Goal: Task Accomplishment & Management: Manage account settings

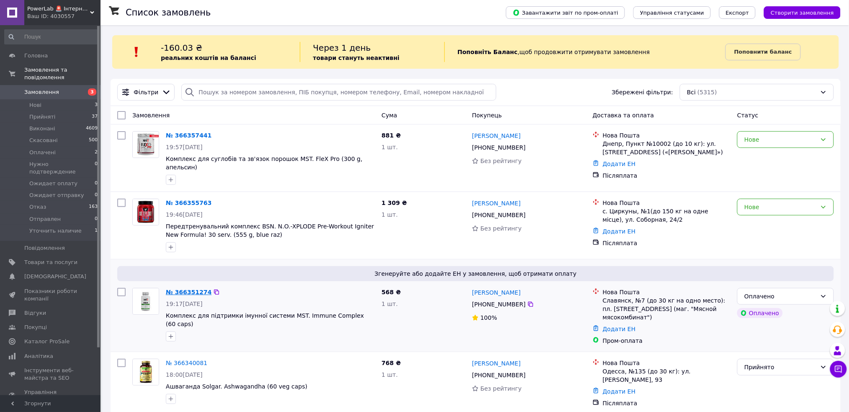
click at [183, 289] on link "№ 366351274" at bounding box center [189, 292] width 46 height 7
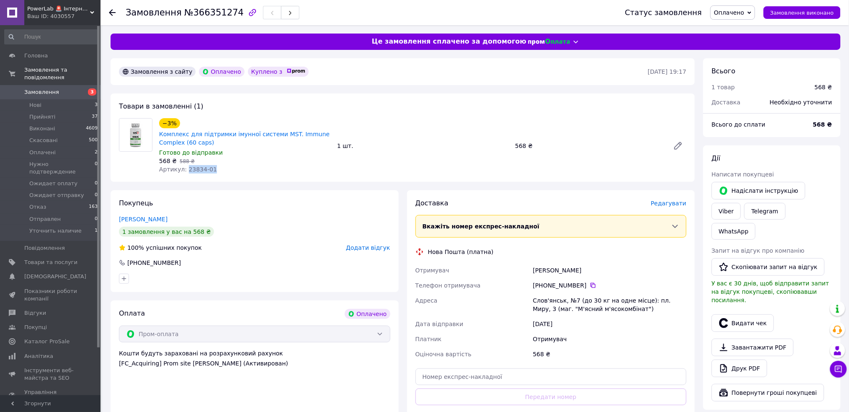
drag, startPoint x: 219, startPoint y: 170, endPoint x: 184, endPoint y: 170, distance: 34.8
click at [184, 170] on div "Артикул: 23834-01" at bounding box center [244, 169] width 171 height 8
copy span "23834-01"
drag, startPoint x: 193, startPoint y: 139, endPoint x: 83, endPoint y: 109, distance: 114.3
click at [165, 136] on span "Комплекс для підтримки імунної системи MST. Immune Complex (60 caps)" at bounding box center [244, 138] width 171 height 17
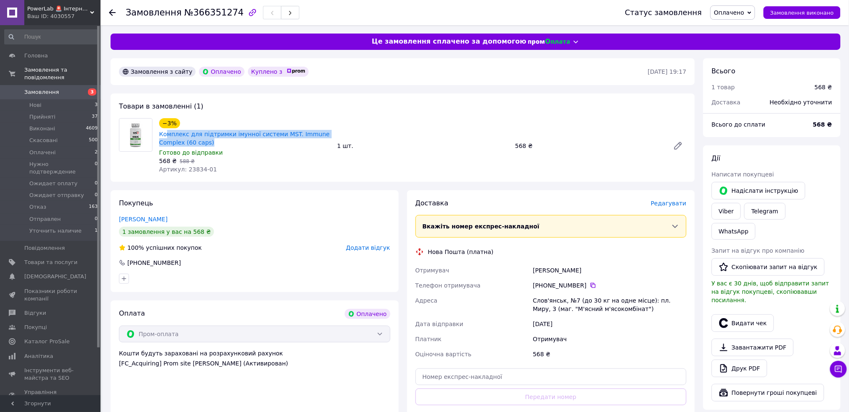
click at [36, 88] on span "Замовлення" at bounding box center [41, 92] width 35 height 8
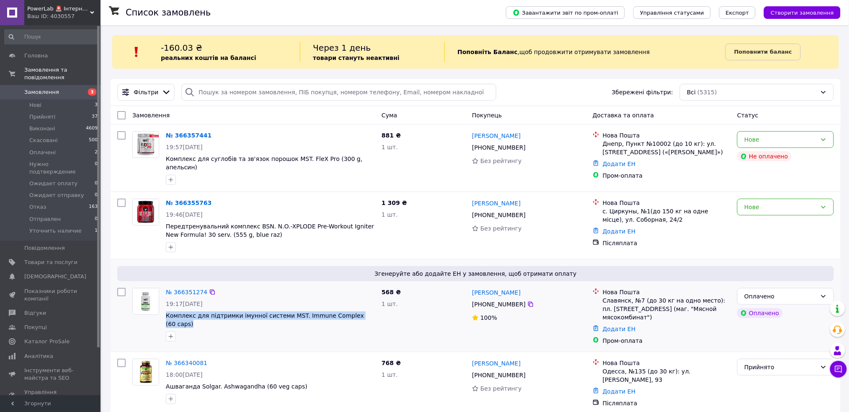
drag, startPoint x: 376, startPoint y: 312, endPoint x: 173, endPoint y: 310, distance: 202.7
click at [163, 312] on div "№ 366351274 19:17, 12.10.2025 Комплекс для підтримки імунної системи MST. Immun…" at bounding box center [270, 314] width 216 height 60
drag, startPoint x: 173, startPoint y: 310, endPoint x: 175, endPoint y: 325, distance: 15.2
drag, startPoint x: 175, startPoint y: 325, endPoint x: 158, endPoint y: 285, distance: 43.9
click at [149, 266] on div "Згенеруйте або додайте ЕН у замовлення, щоб отримати оплату" at bounding box center [475, 273] width 717 height 15
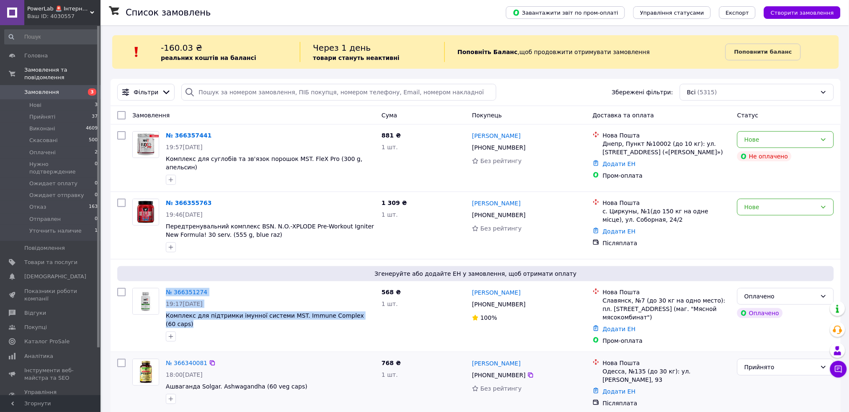
drag, startPoint x: 162, startPoint y: 312, endPoint x: 364, endPoint y: 343, distance: 205.2
click at [315, 315] on div "№ 366351274 19:17, 12.10.2025 Комплекс для підтримки імунної системи MST. Immun…" at bounding box center [253, 314] width 249 height 60
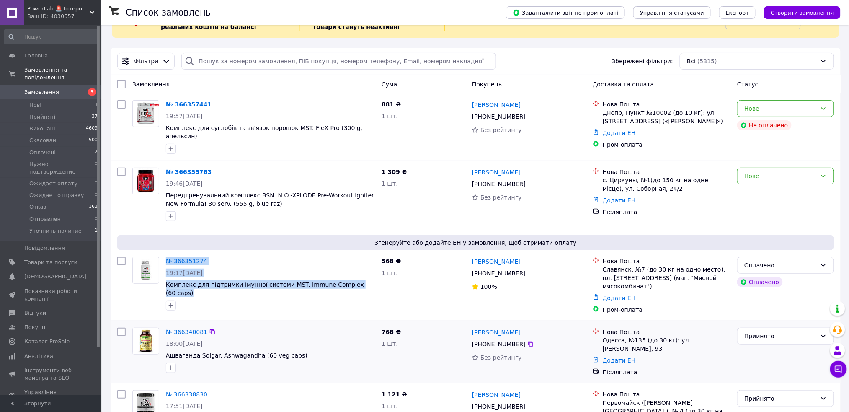
scroll to position [56, 0]
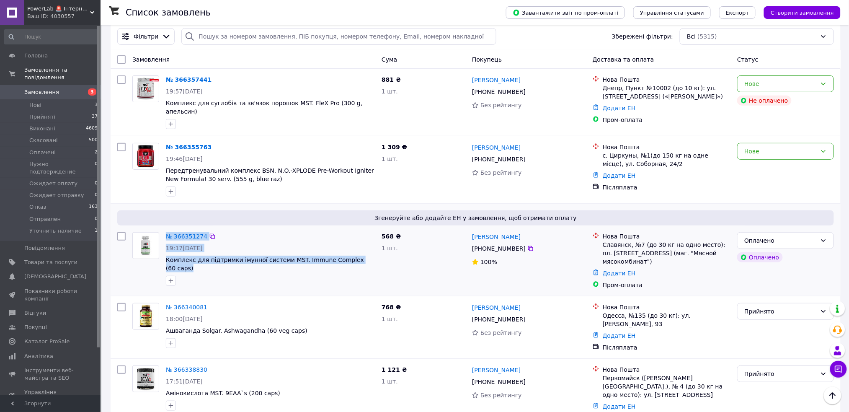
click at [357, 275] on div "№ 366351274 19:17, 12.10.2025 Комплекс для підтримки імунної системи MST. Immun…" at bounding box center [270, 259] width 216 height 60
click at [371, 255] on span "Комплекс для підтримки імунної системи MST. Immune Complex (60 caps)" at bounding box center [270, 263] width 209 height 17
drag, startPoint x: 371, startPoint y: 254, endPoint x: 169, endPoint y: 250, distance: 202.3
click at [169, 255] on span "Комплекс для підтримки імунної системи MST. Immune Complex (60 caps)" at bounding box center [270, 263] width 209 height 17
click at [184, 233] on link "№ 366351274" at bounding box center [186, 236] width 41 height 7
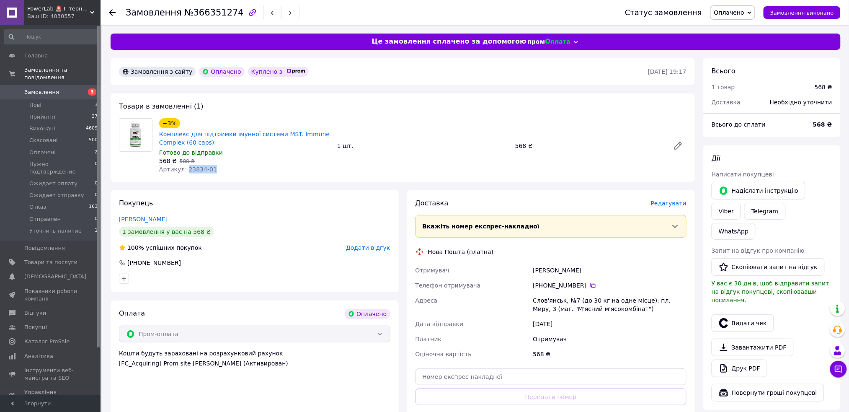
drag, startPoint x: 228, startPoint y: 170, endPoint x: 188, endPoint y: 171, distance: 39.4
click at [185, 171] on div "Артикул: 23834-01" at bounding box center [244, 169] width 171 height 8
copy span "23834-01"
click at [39, 88] on span "Замовлення" at bounding box center [41, 92] width 35 height 8
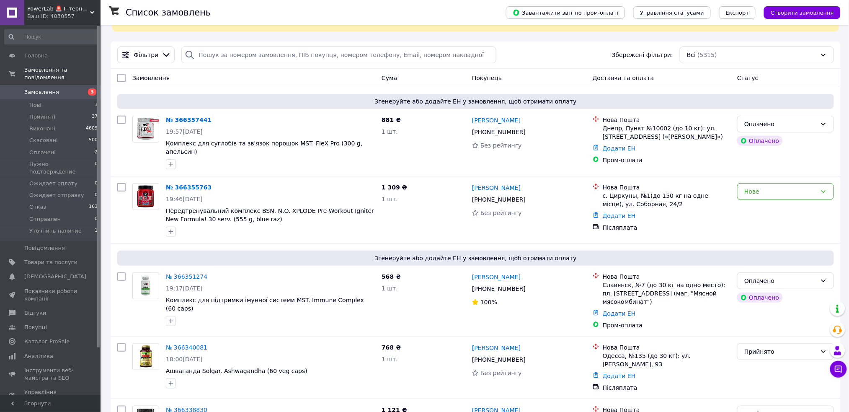
scroll to position [56, 0]
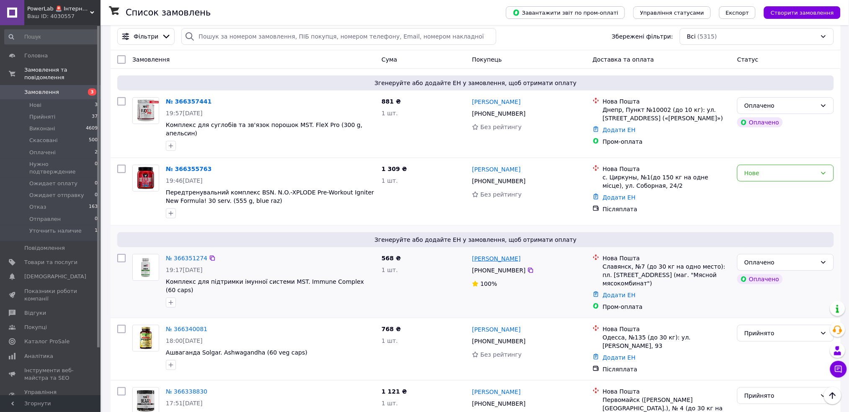
drag, startPoint x: 532, startPoint y: 253, endPoint x: 472, endPoint y: 255, distance: 60.7
click at [472, 255] on div "[PERSON_NAME]" at bounding box center [529, 258] width 116 height 10
copy link "[PERSON_NAME]"
click at [528, 268] on icon at bounding box center [530, 270] width 5 height 5
click at [498, 166] on link "[PERSON_NAME]" at bounding box center [496, 169] width 49 height 8
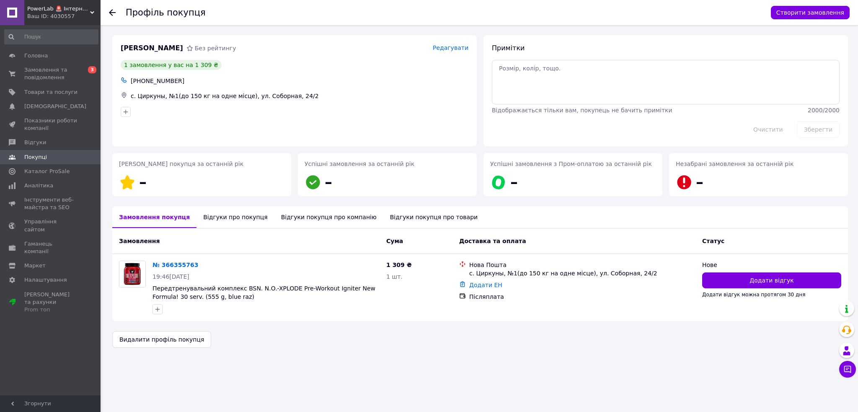
click at [227, 215] on div "Відгуки про покупця" at bounding box center [234, 217] width 77 height 22
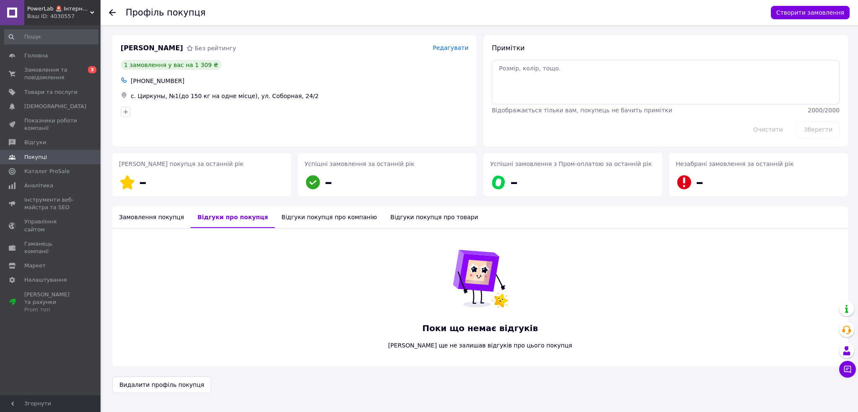
click at [156, 216] on div "Замовлення покупця" at bounding box center [151, 217] width 78 height 22
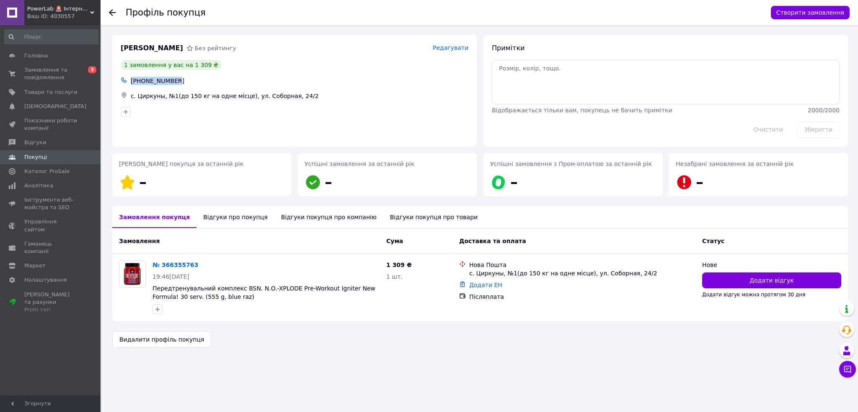
drag, startPoint x: 183, startPoint y: 83, endPoint x: 131, endPoint y: 82, distance: 52.8
click at [131, 82] on div "+380660615139" at bounding box center [299, 81] width 341 height 12
copy div "+380660615139"
click at [111, 12] on icon at bounding box center [112, 12] width 7 height 7
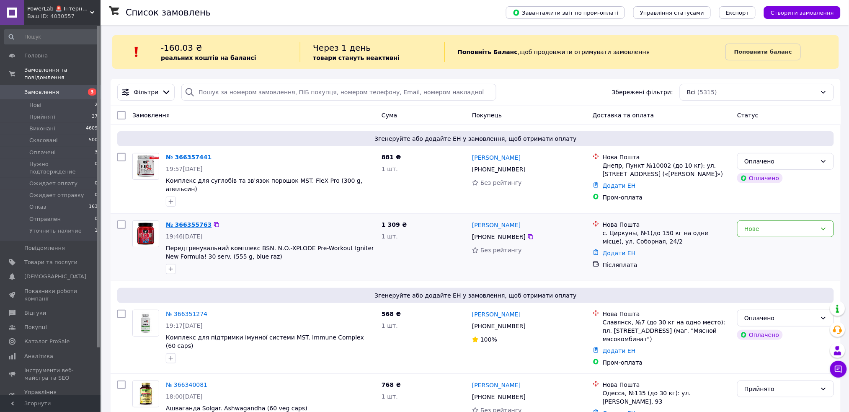
click at [183, 221] on link "№ 366355763" at bounding box center [189, 224] width 46 height 7
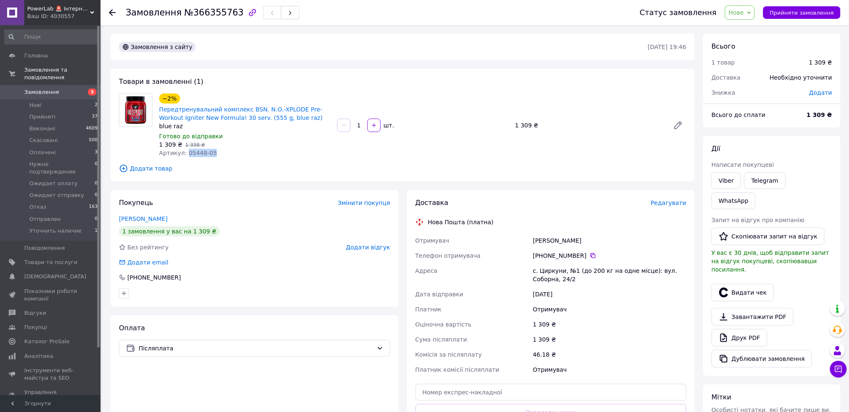
drag, startPoint x: 217, startPoint y: 155, endPoint x: 183, endPoint y: 155, distance: 34.3
click at [183, 155] on div "Артикул: 05448-05" at bounding box center [244, 153] width 171 height 8
copy span "05448-05"
click at [113, 12] on use at bounding box center [112, 12] width 7 height 7
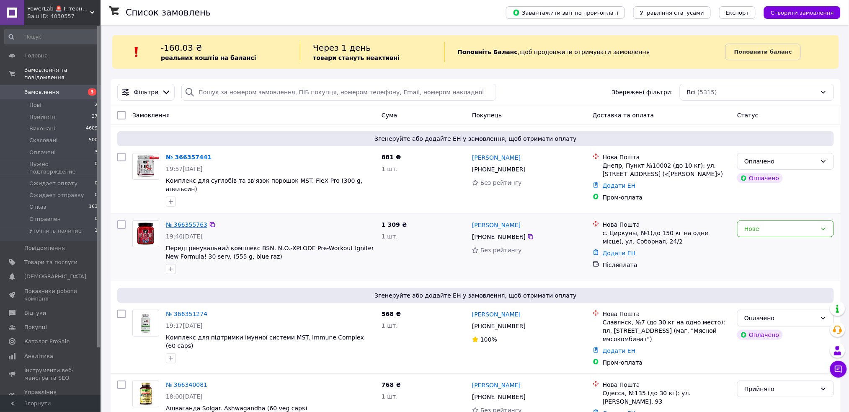
click at [176, 221] on link "№ 366355763" at bounding box center [186, 224] width 41 height 7
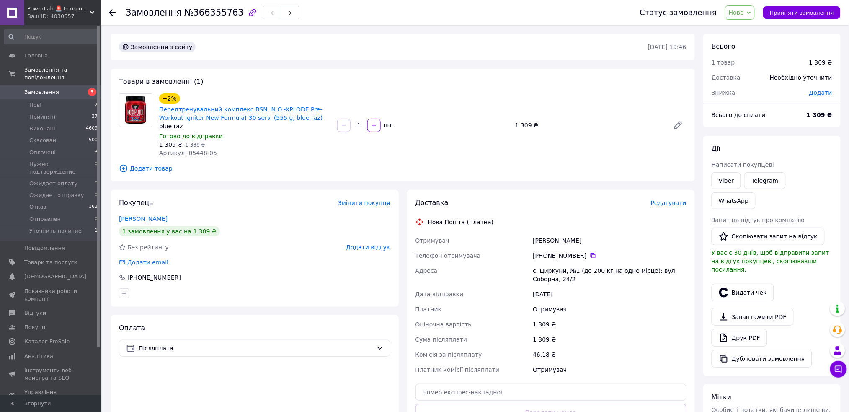
drag, startPoint x: 191, startPoint y: 217, endPoint x: 111, endPoint y: 217, distance: 79.6
click at [111, 217] on div "Покупець Змінити покупця Горбунов Сергей 1 замовлення у вас на 1 309 ₴ Без рейт…" at bounding box center [255, 248] width 288 height 117
copy link "Горбунов Сергей"
drag, startPoint x: 132, startPoint y: 276, endPoint x: 126, endPoint y: 276, distance: 6.7
click at [126, 276] on div "Покупець Змінити покупця Горбунов Сергей 1 замовлення у вас на 1 309 ₴ Без рейт…" at bounding box center [255, 248] width 288 height 117
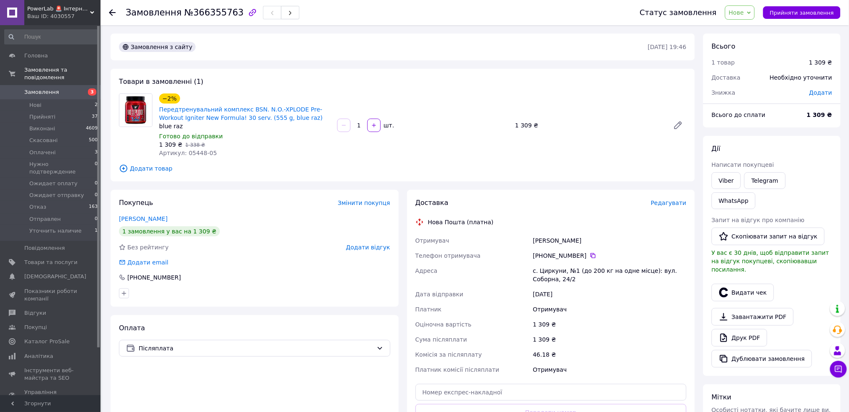
drag, startPoint x: 137, startPoint y: 287, endPoint x: 139, endPoint y: 309, distance: 21.5
drag, startPoint x: 139, startPoint y: 309, endPoint x: 136, endPoint y: 278, distance: 30.8
copy div "[PHONE_NUMBER]"
drag, startPoint x: 42, startPoint y: 88, endPoint x: 56, endPoint y: 26, distance: 63.9
click at [42, 88] on span "Замовлення" at bounding box center [41, 92] width 35 height 8
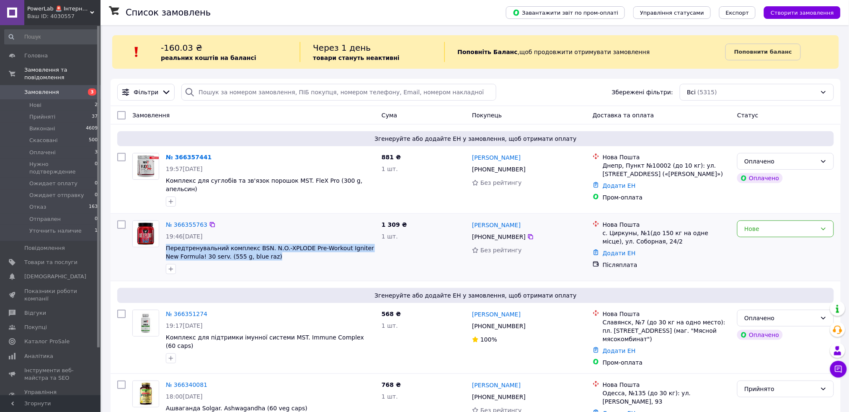
drag, startPoint x: 266, startPoint y: 252, endPoint x: 163, endPoint y: 242, distance: 103.1
click at [163, 242] on div "№ 366355763 19:46, 12.10.2025 Передтренувальний комплекс BSN. N.O.-XPLODE Pre-W…" at bounding box center [270, 247] width 216 height 60
copy span "Передтренувальний комплекс BSN. N.O.-XPLODE Pre-Workout Igniter New Formula! 30…"
drag, startPoint x: 505, startPoint y: 222, endPoint x: 472, endPoint y: 222, distance: 32.2
click at [472, 222] on div "[PERSON_NAME]" at bounding box center [529, 224] width 116 height 10
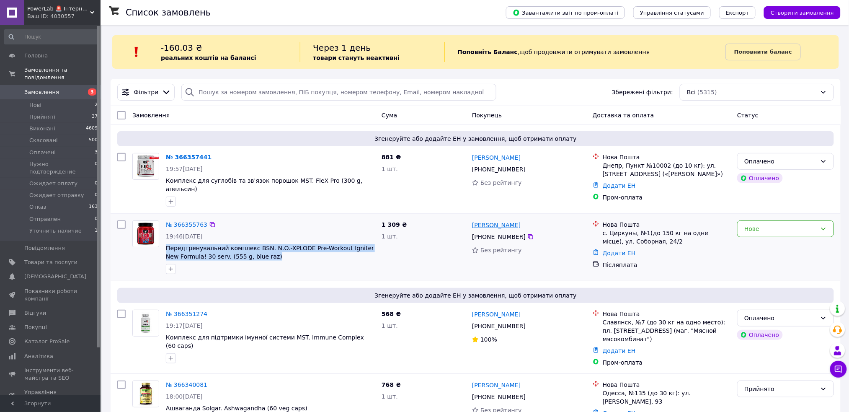
copy link "[PERSON_NAME]"
click at [528, 234] on icon at bounding box center [530, 236] width 5 height 5
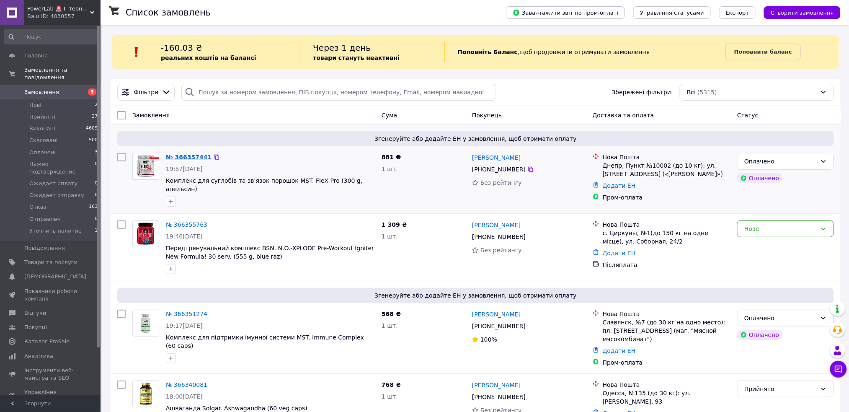
click at [182, 158] on link "№ 366357441" at bounding box center [189, 157] width 46 height 7
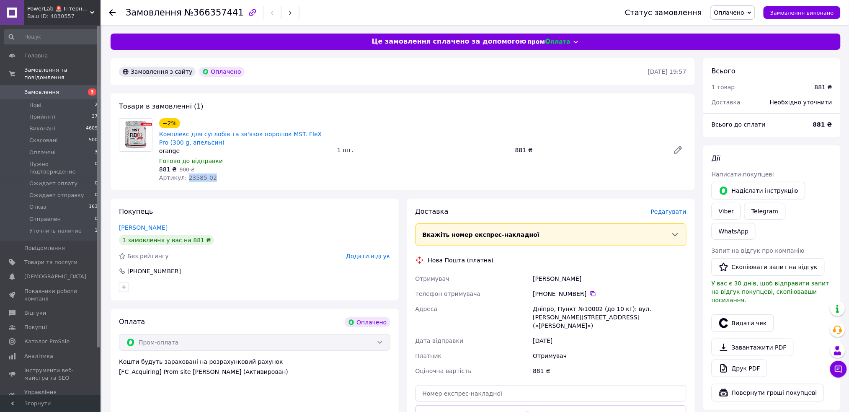
drag, startPoint x: 237, startPoint y: 175, endPoint x: 184, endPoint y: 177, distance: 52.4
click at [184, 177] on div "Артикул: 23585-02" at bounding box center [244, 177] width 171 height 8
copy span "23585-02"
click at [111, 13] on icon at bounding box center [112, 12] width 7 height 7
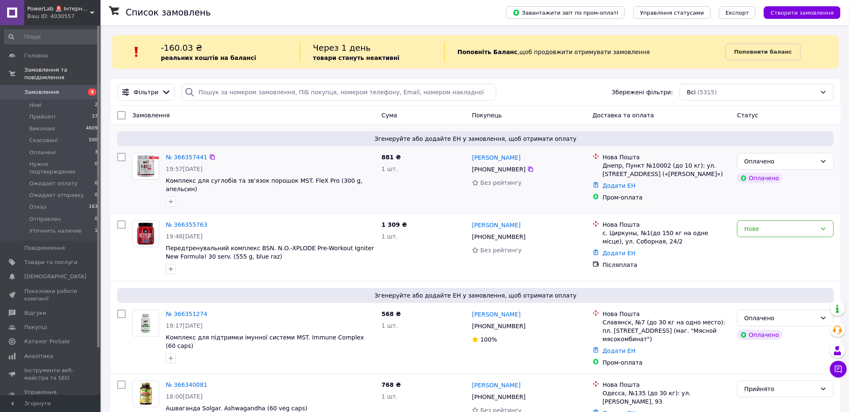
click at [542, 155] on div "[PERSON_NAME]" at bounding box center [529, 157] width 116 height 10
click at [178, 156] on link "№ 366357441" at bounding box center [186, 157] width 41 height 7
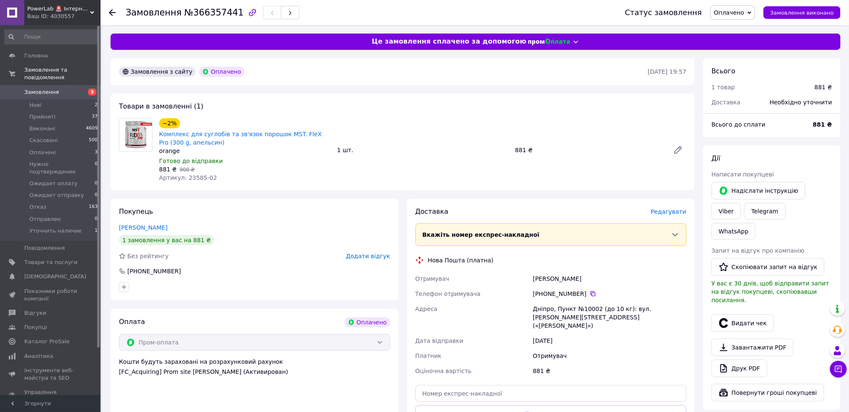
drag, startPoint x: 195, startPoint y: 226, endPoint x: 119, endPoint y: 224, distance: 76.3
click at [115, 223] on div "Покупець Литвинова Анжела 1 замовлення у вас на 881 ₴ Без рейтингу Додати відгу…" at bounding box center [255, 250] width 288 height 102
drag, startPoint x: 196, startPoint y: 263, endPoint x: 126, endPoint y: 267, distance: 70.0
click at [123, 267] on div "Покупець Литвинова Анжела 1 замовлення у вас на 881 ₴ Без рейтингу Додати відгу…" at bounding box center [255, 250] width 288 height 102
click at [44, 88] on span "Замовлення" at bounding box center [41, 92] width 35 height 8
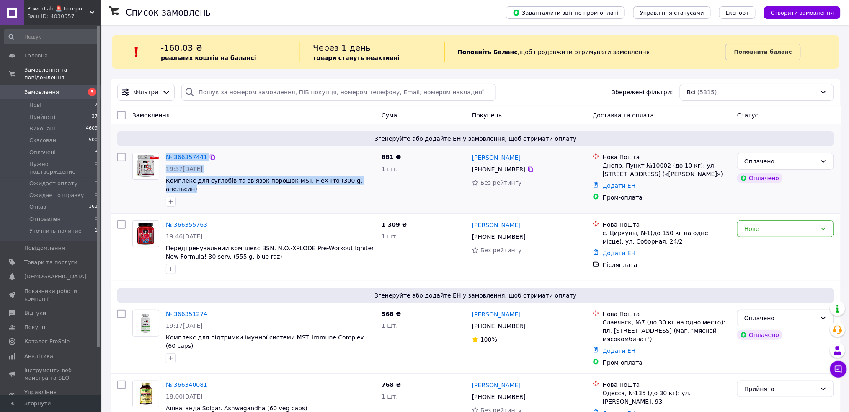
drag, startPoint x: 365, startPoint y: 176, endPoint x: 161, endPoint y: 177, distance: 204.0
click at [161, 177] on div "№ 366357441 19:57, 12.10.2025 Комплекс для суглобів та зв'язок порошок MST. Fle…" at bounding box center [253, 180] width 249 height 60
drag, startPoint x: 193, startPoint y: 200, endPoint x: 269, endPoint y: 200, distance: 76.2
click at [196, 200] on div "№ 366357441 19:57, 12.10.2025 Комплекс для суглобів та зв'язок порошок MST. Fle…" at bounding box center [270, 180] width 216 height 60
drag, startPoint x: 369, startPoint y: 180, endPoint x: 164, endPoint y: 180, distance: 204.8
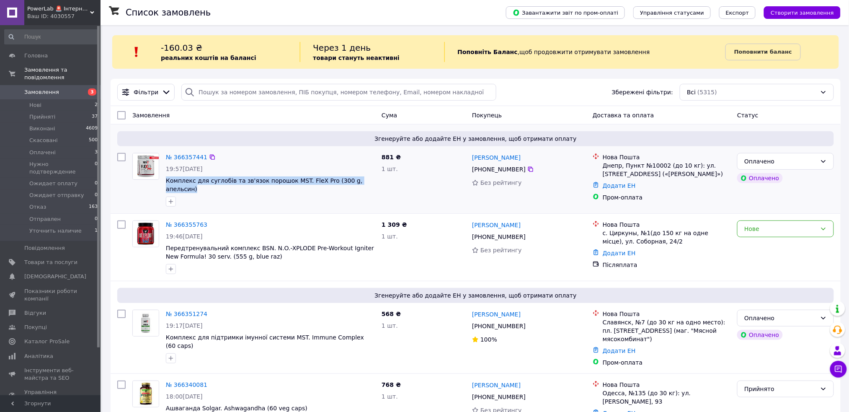
click at [164, 180] on div "№ 366357441 19:57, 12.10.2025 Комплекс для суглобів та зв'язок порошок MST. Fle…" at bounding box center [270, 180] width 216 height 60
drag, startPoint x: 532, startPoint y: 156, endPoint x: 473, endPoint y: 156, distance: 59.5
click at [473, 156] on div "[PERSON_NAME]" at bounding box center [529, 157] width 116 height 10
click at [527, 167] on icon at bounding box center [530, 169] width 7 height 7
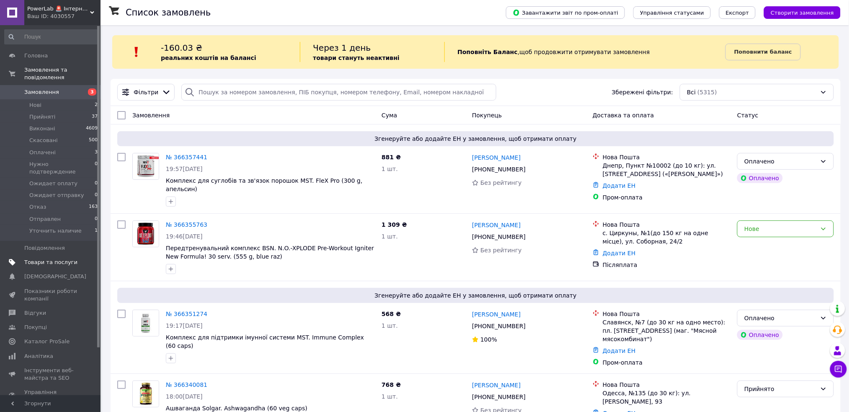
click at [51, 258] on span "Товари та послуги" at bounding box center [50, 262] width 53 height 8
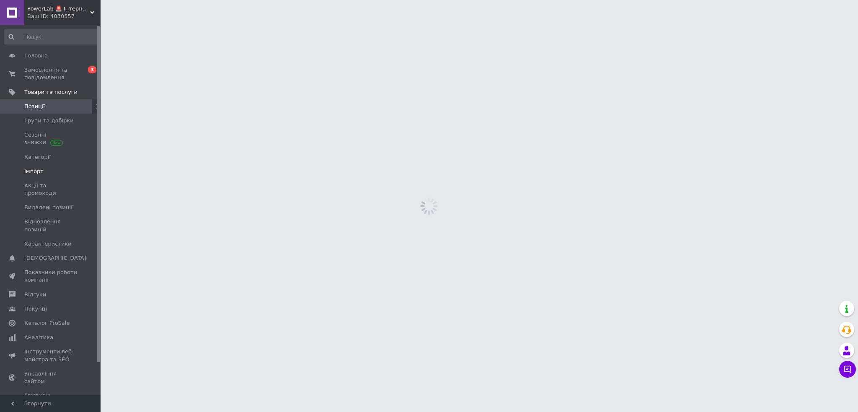
click at [47, 173] on span "Імпорт" at bounding box center [50, 172] width 53 height 8
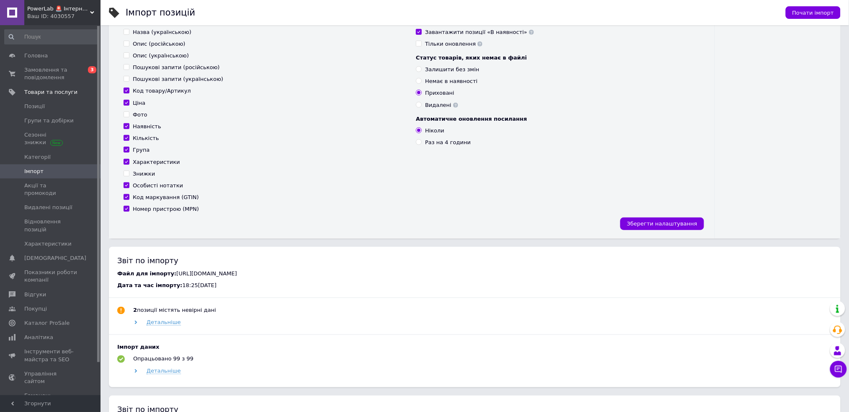
scroll to position [223, 0]
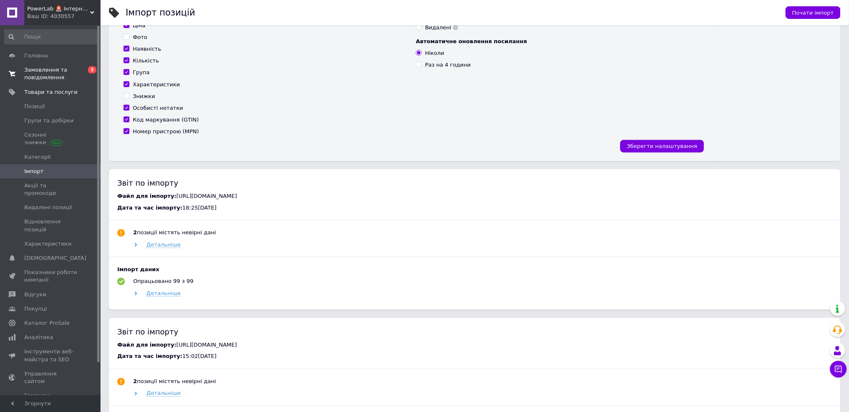
click at [37, 75] on span "Замовлення та повідомлення" at bounding box center [50, 73] width 53 height 15
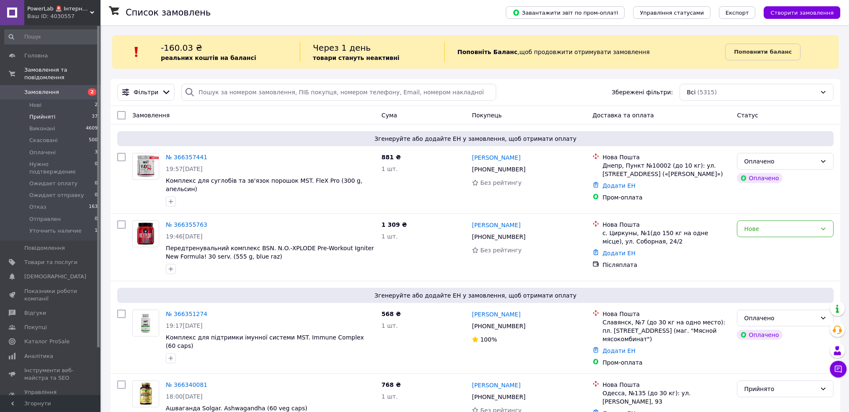
click at [51, 113] on span "Прийняті" at bounding box center [42, 117] width 26 height 8
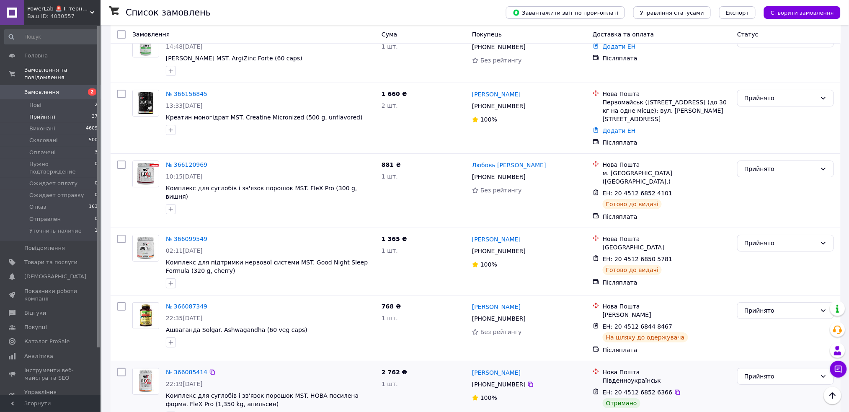
scroll to position [1117, 0]
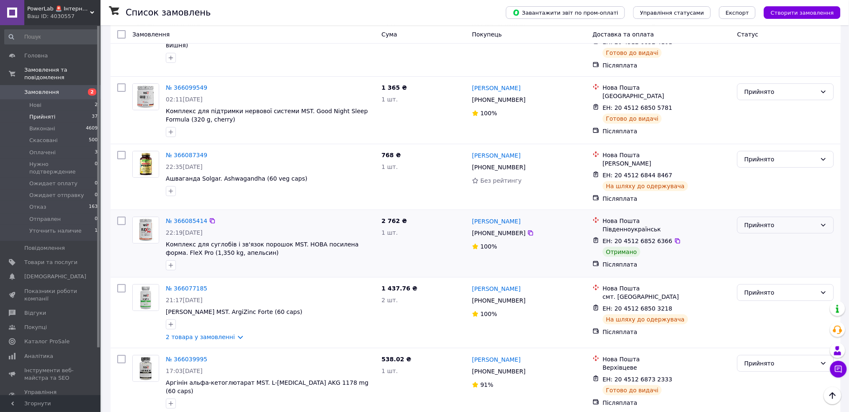
click at [774, 220] on div "Прийнято" at bounding box center [780, 224] width 72 height 9
click at [776, 161] on li "Виконано" at bounding box center [786, 158] width 96 height 15
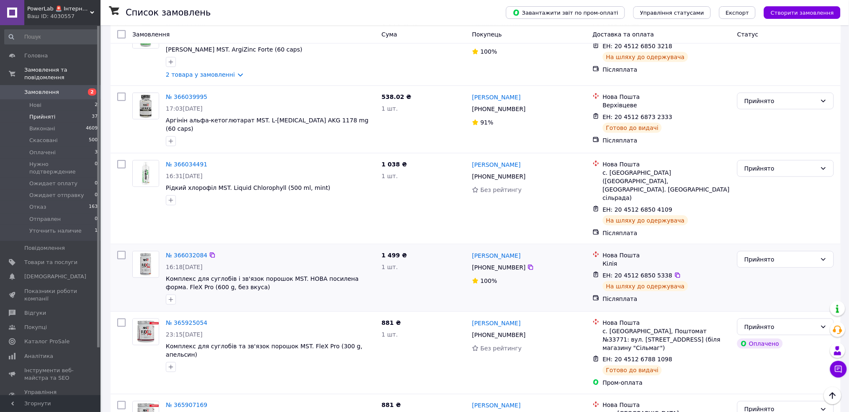
scroll to position [1386, 0]
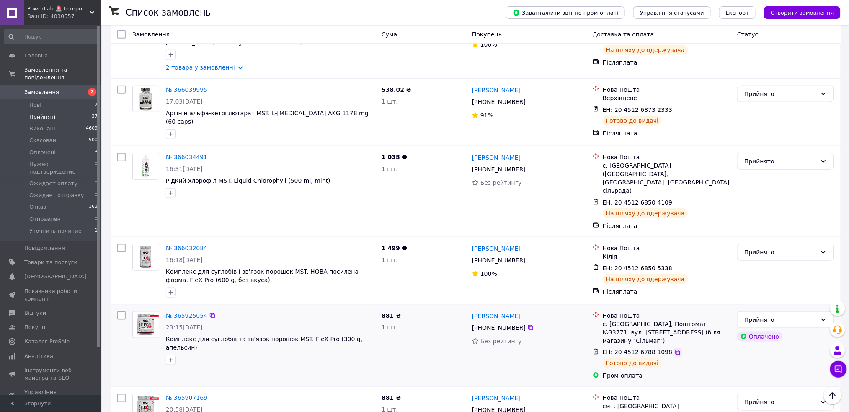
click at [674, 349] on icon at bounding box center [677, 352] width 7 height 7
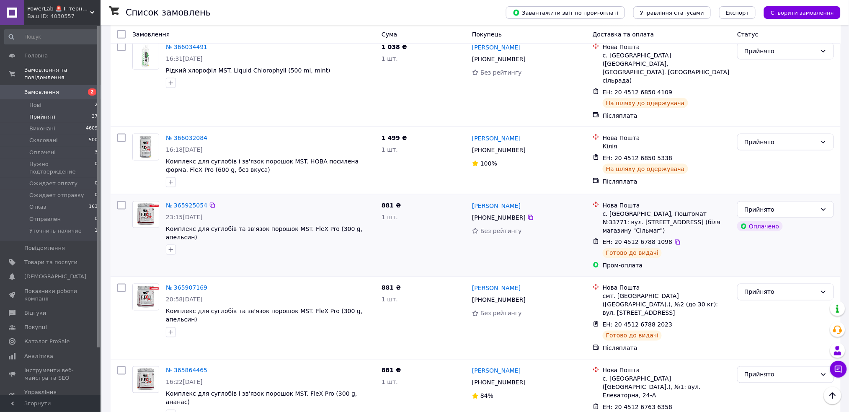
scroll to position [1498, 0]
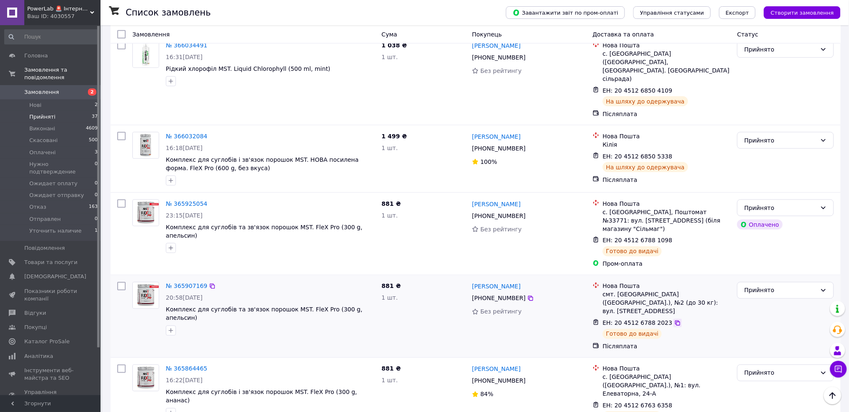
click at [675, 320] on icon at bounding box center [677, 322] width 5 height 5
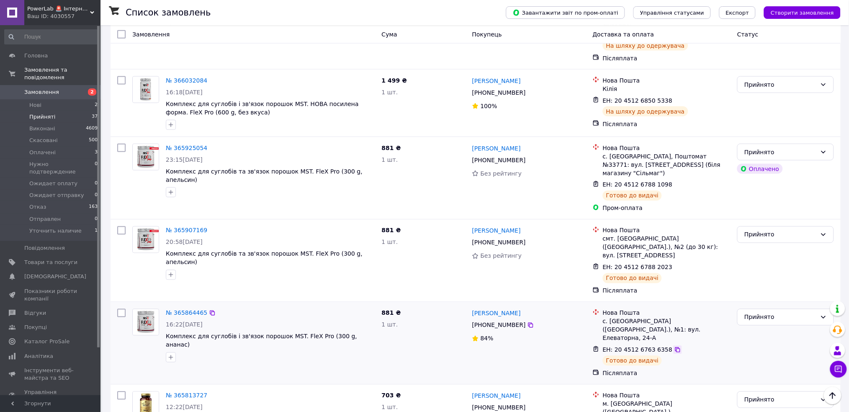
click at [675, 347] on icon at bounding box center [677, 349] width 5 height 5
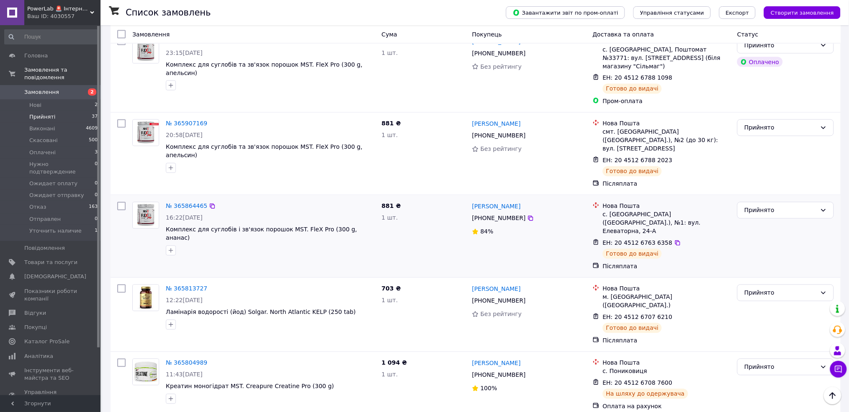
scroll to position [1665, 0]
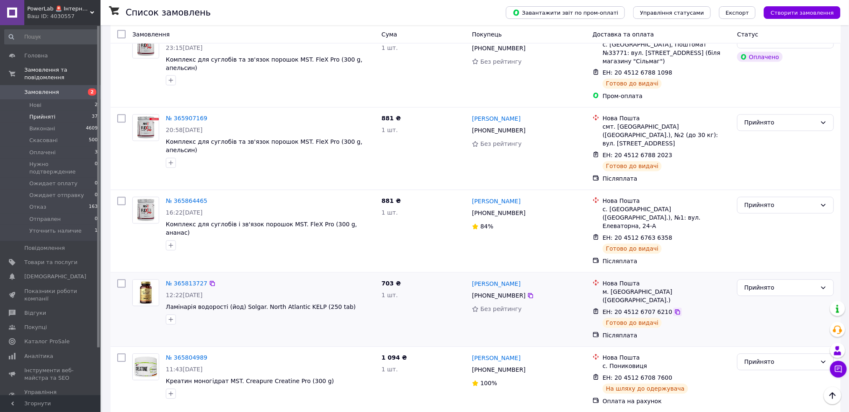
click at [674, 309] on icon at bounding box center [677, 312] width 7 height 7
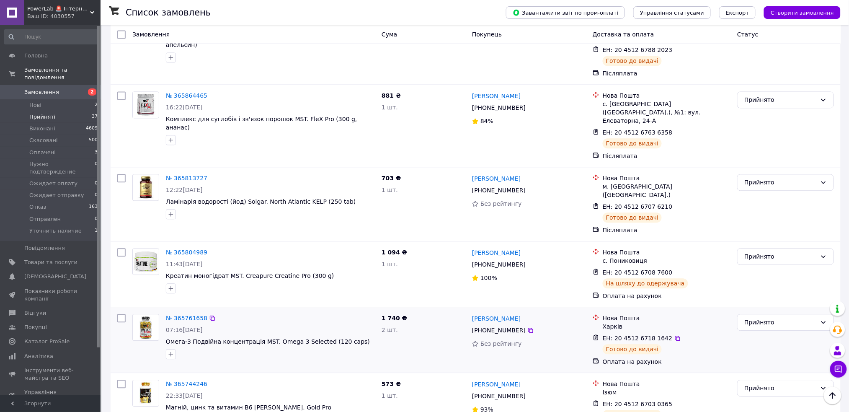
scroll to position [1777, 0]
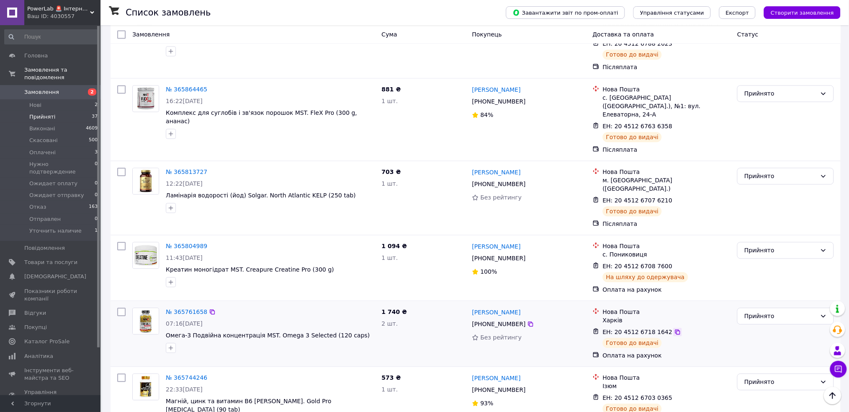
click at [674, 328] on icon at bounding box center [677, 331] width 7 height 7
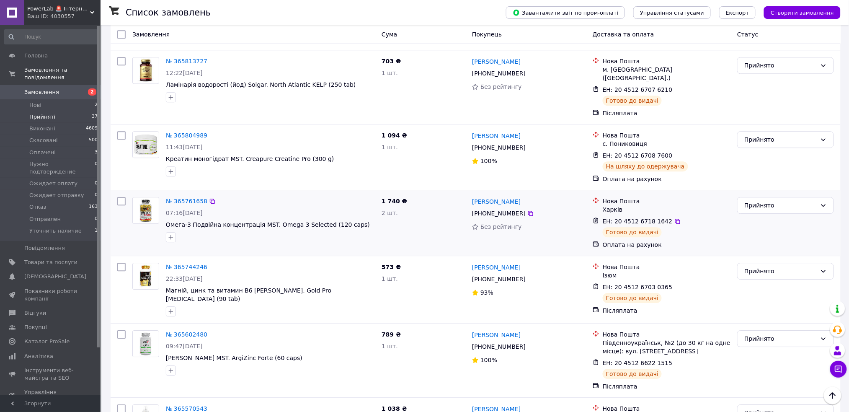
scroll to position [1888, 0]
click at [674, 283] on icon at bounding box center [677, 286] width 7 height 7
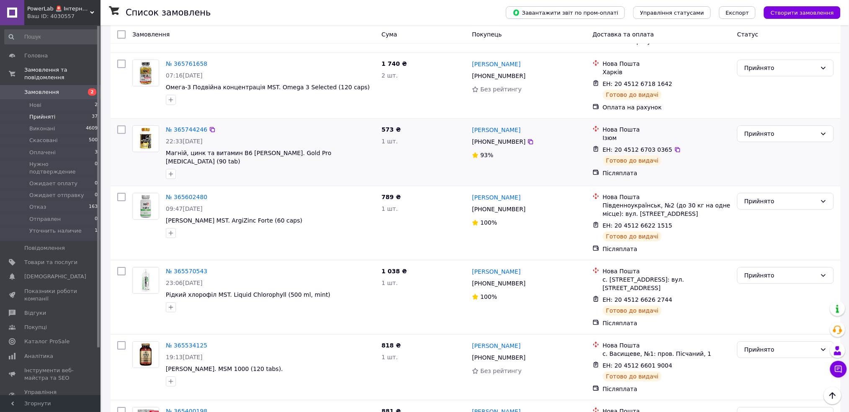
scroll to position [2056, 0]
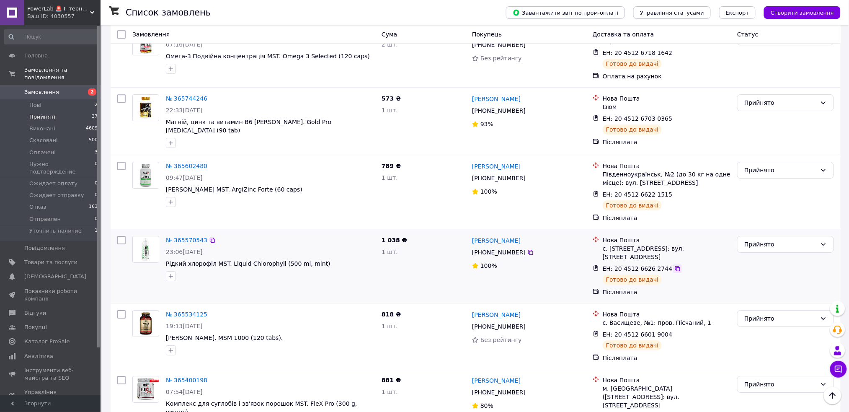
click at [675, 266] on icon at bounding box center [677, 268] width 5 height 5
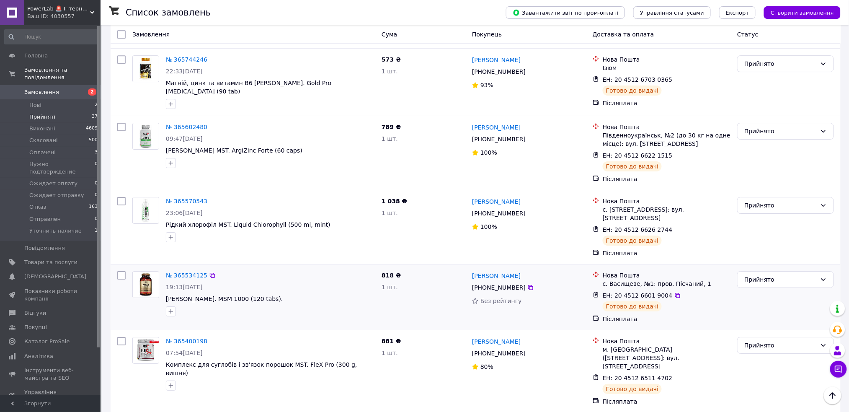
scroll to position [2112, 0]
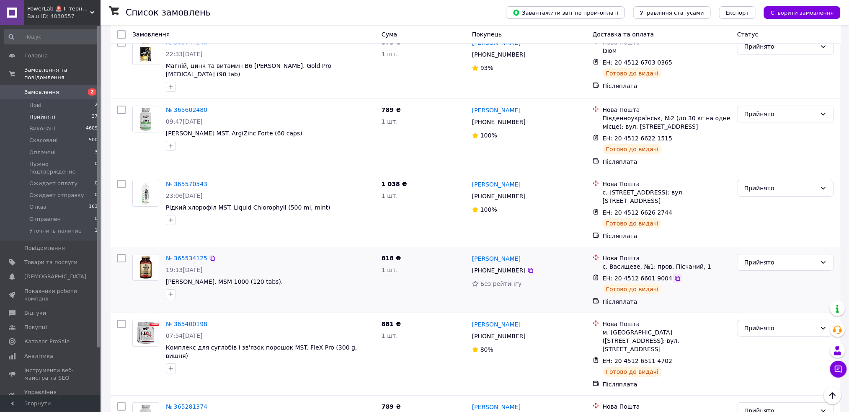
click at [674, 275] on icon at bounding box center [677, 278] width 7 height 7
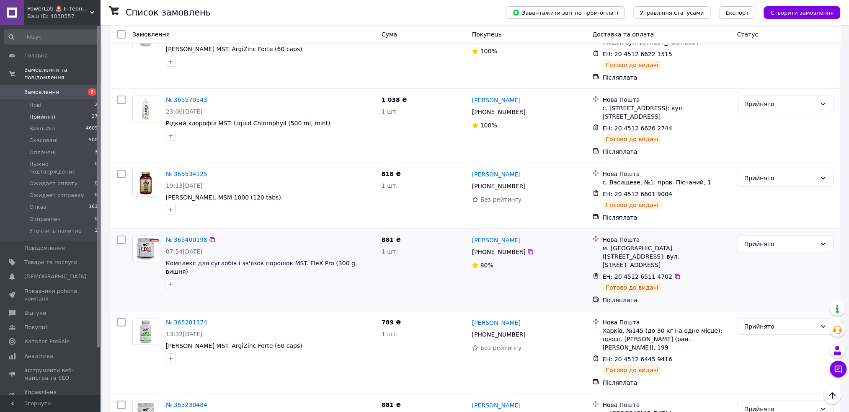
scroll to position [2223, 0]
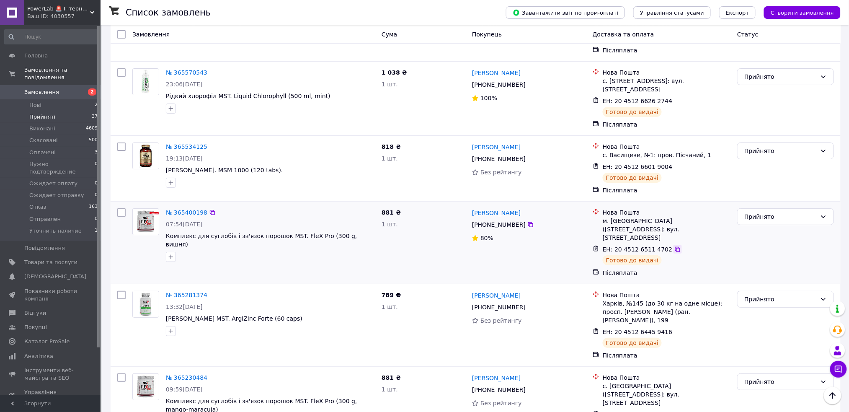
click at [675, 247] on icon at bounding box center [677, 249] width 5 height 5
click at [675, 329] on icon at bounding box center [677, 331] width 5 height 5
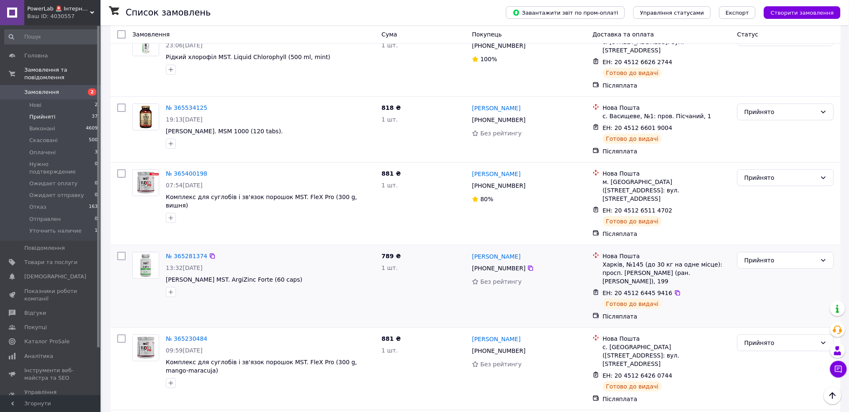
scroll to position [2280, 0]
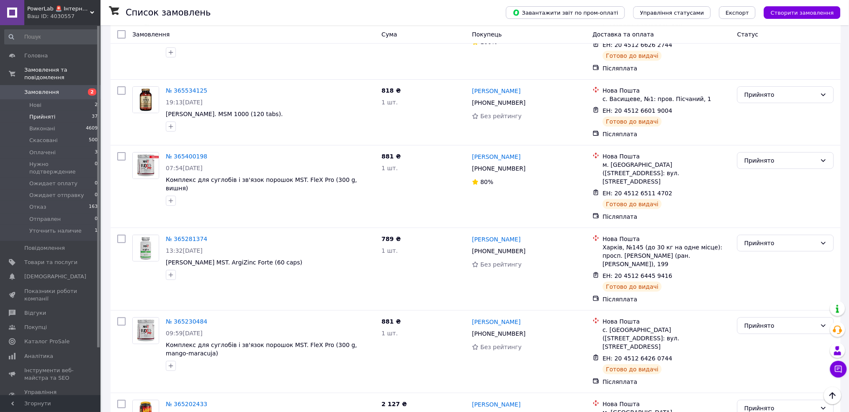
click at [49, 85] on link "Замовлення 2" at bounding box center [51, 92] width 103 height 14
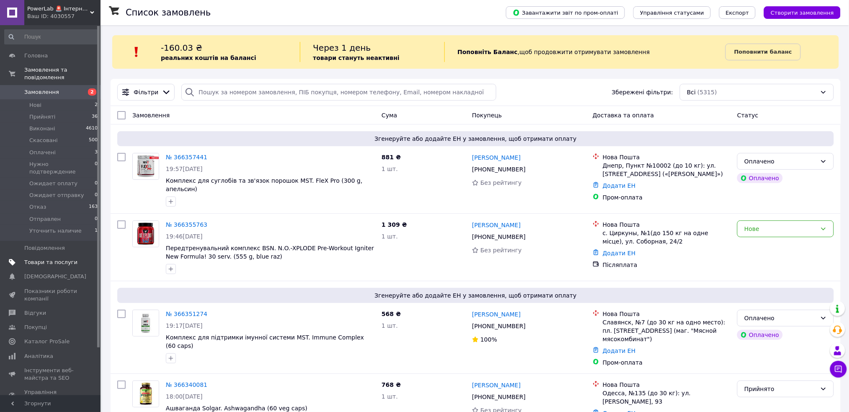
click at [42, 258] on span "Товари та послуги" at bounding box center [50, 262] width 53 height 8
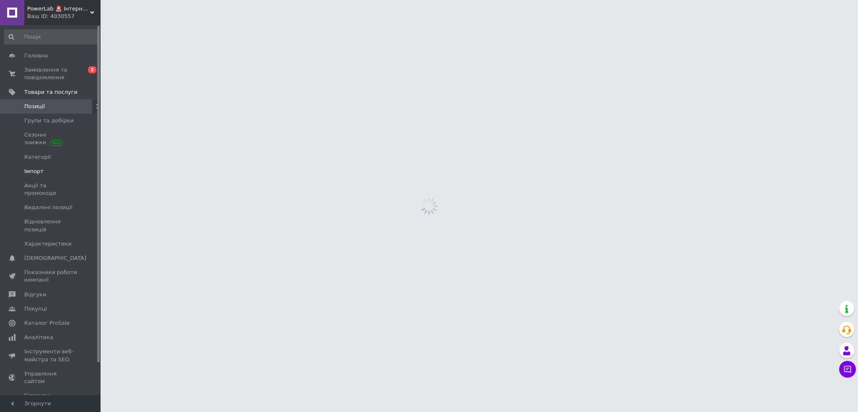
click at [38, 165] on link "Імпорт" at bounding box center [51, 171] width 103 height 14
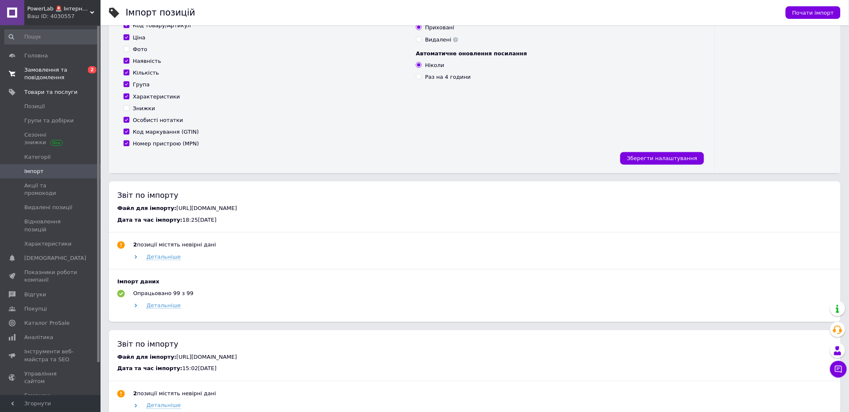
scroll to position [56, 0]
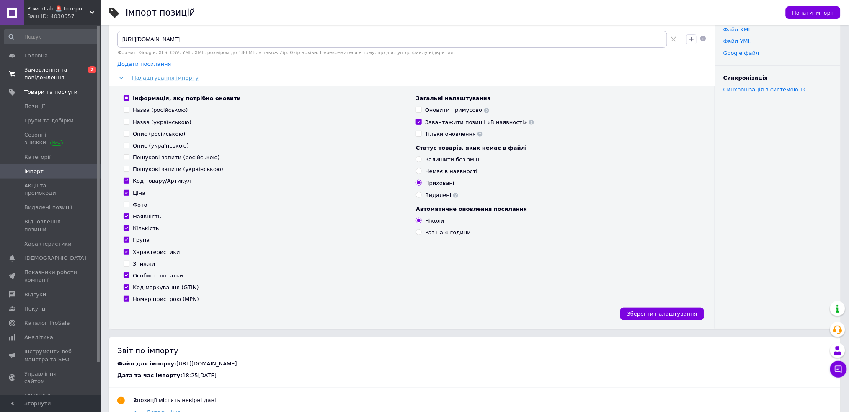
click at [49, 71] on span "Замовлення та повідомлення" at bounding box center [50, 73] width 53 height 15
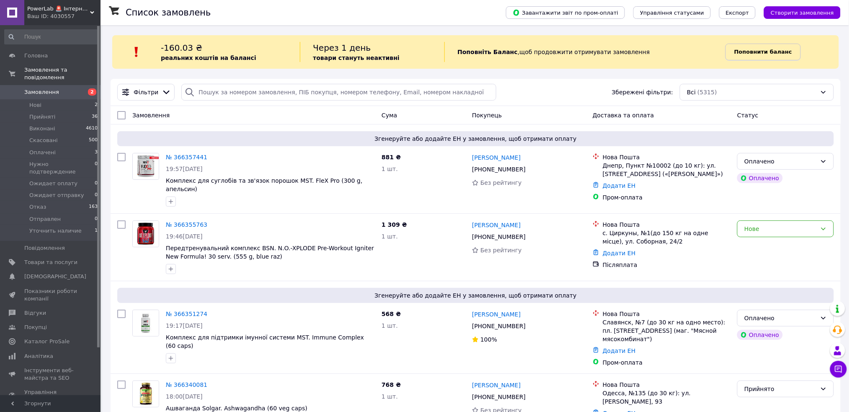
click at [760, 52] on b "Поповнити баланс" at bounding box center [763, 52] width 58 height 6
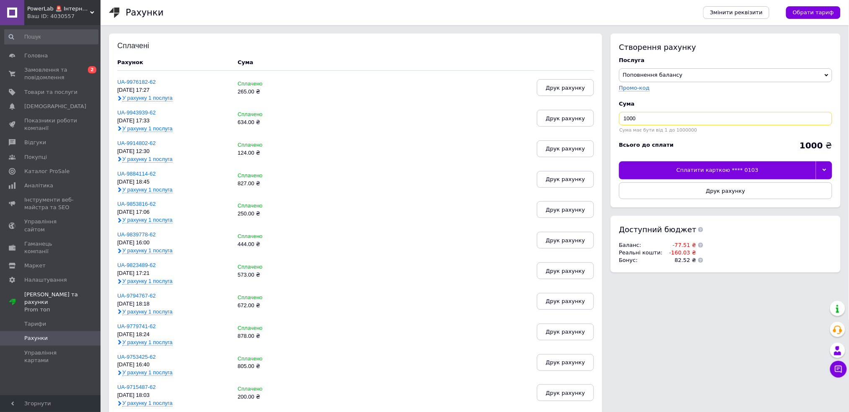
drag, startPoint x: 675, startPoint y: 117, endPoint x: 621, endPoint y: 117, distance: 54.0
click at [621, 117] on input "1000" at bounding box center [725, 118] width 213 height 13
type input "161"
click at [725, 166] on div "Сплатити карткою **** 0103" at bounding box center [717, 170] width 197 height 18
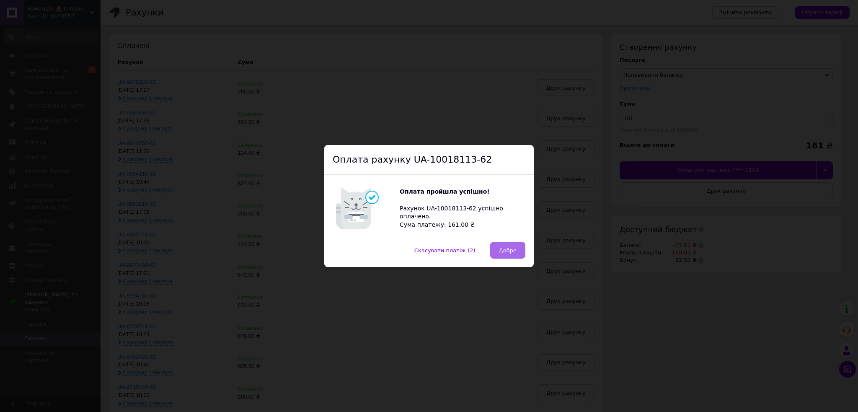
click at [506, 250] on span "Добре" at bounding box center [508, 250] width 18 height 6
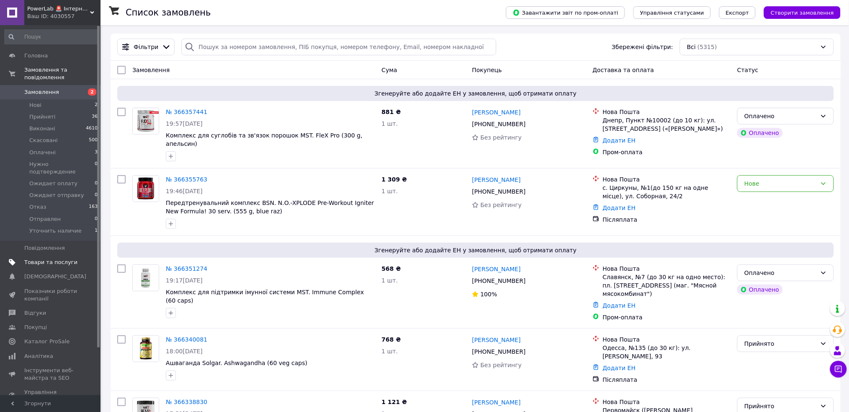
click at [46, 255] on link "Товари та послуги" at bounding box center [51, 262] width 103 height 14
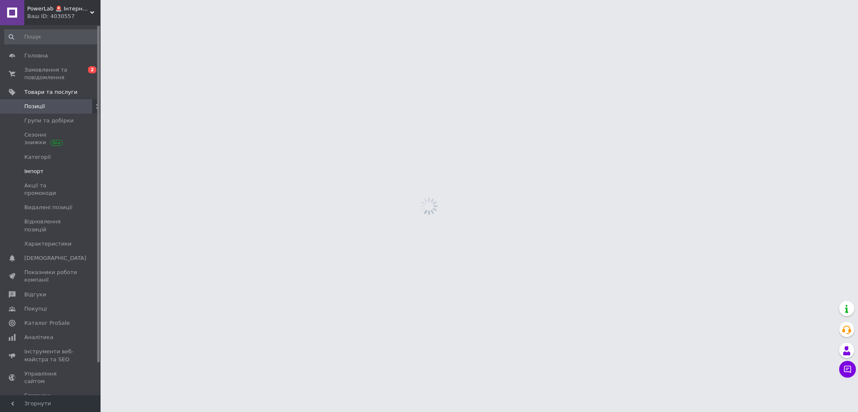
click at [49, 168] on span "Імпорт" at bounding box center [50, 172] width 53 height 8
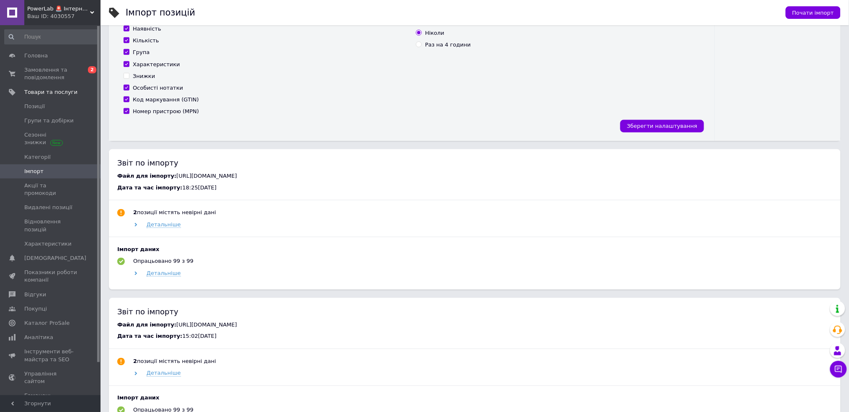
scroll to position [279, 0]
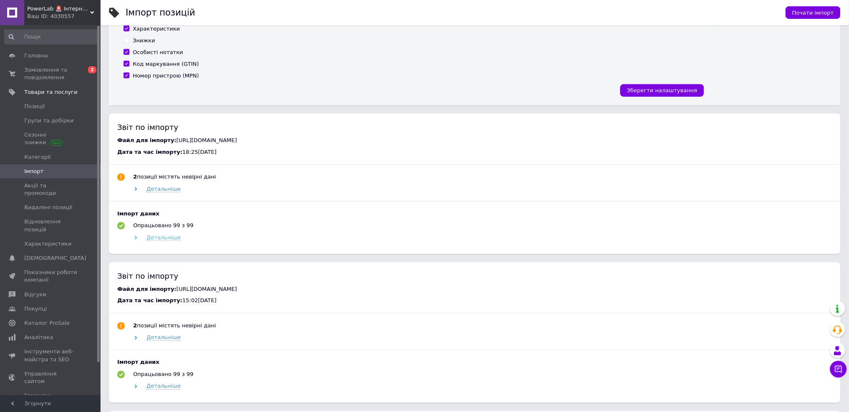
click at [172, 235] on span "Детальніше" at bounding box center [164, 237] width 34 height 7
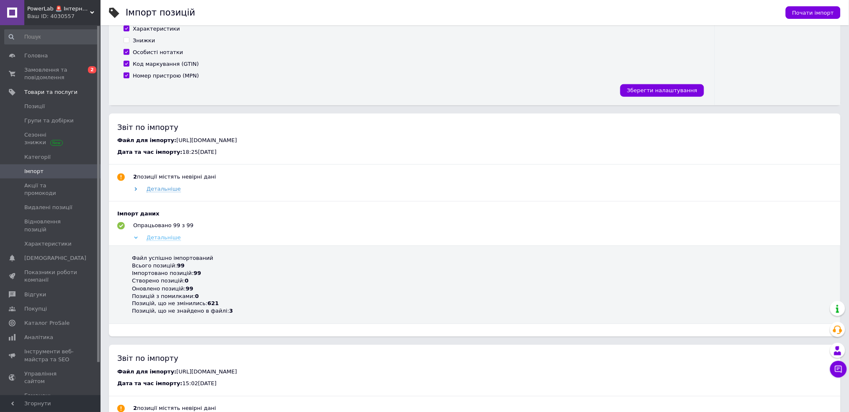
click at [172, 235] on span "Детальніше" at bounding box center [164, 237] width 34 height 7
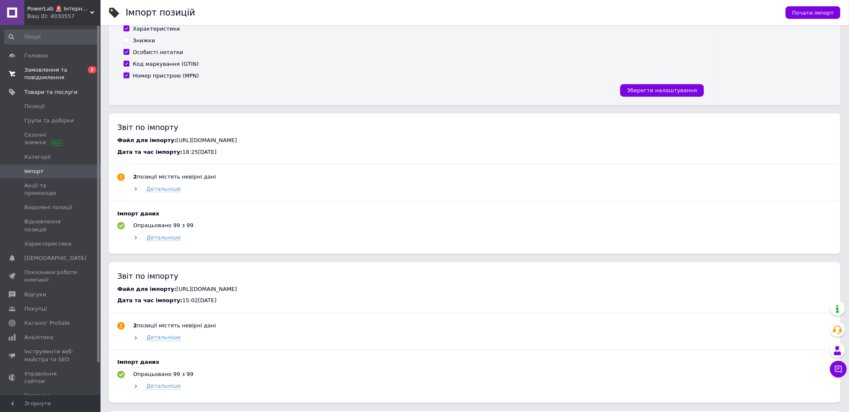
click at [45, 70] on span "Замовлення та повідомлення" at bounding box center [50, 73] width 53 height 15
